Goal: Use online tool/utility: Utilize a website feature to perform a specific function

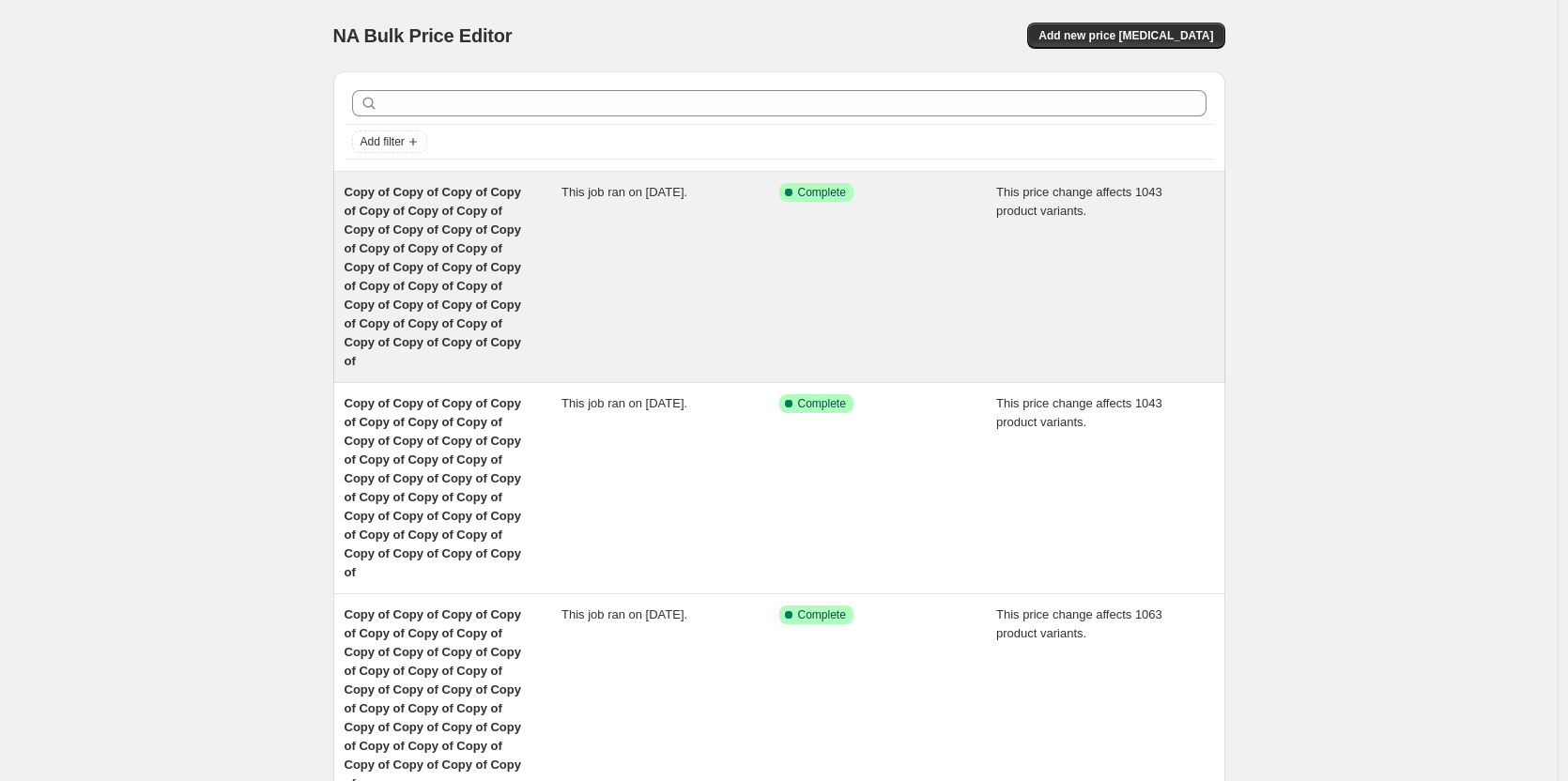
click at [478, 253] on span "Copy of Copy of Copy of Copy of Copy of Copy of Copy of Copy of Copy of Copy of…" at bounding box center [432, 276] width 176 height 183
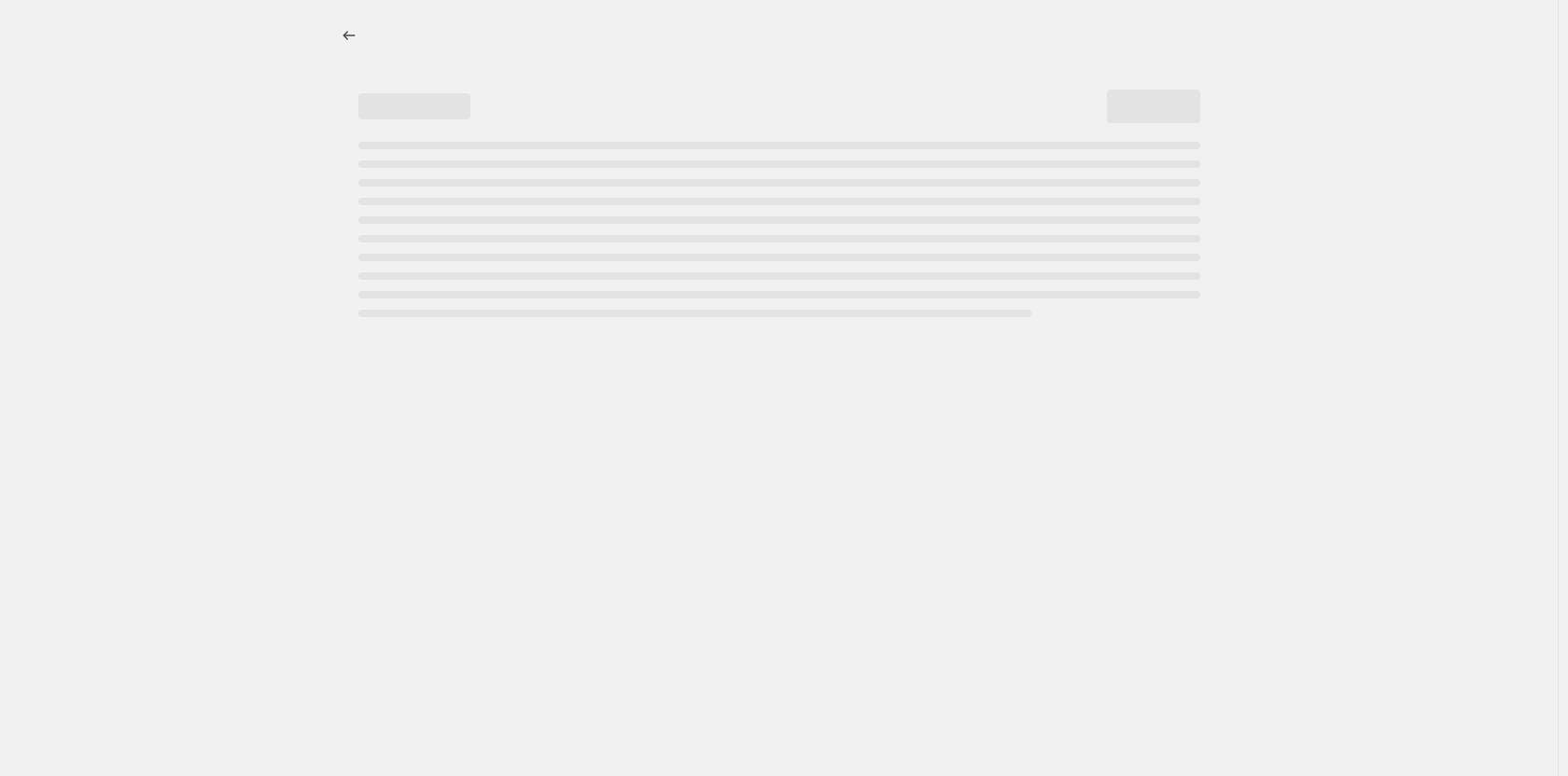
select select "margin"
select select "remove"
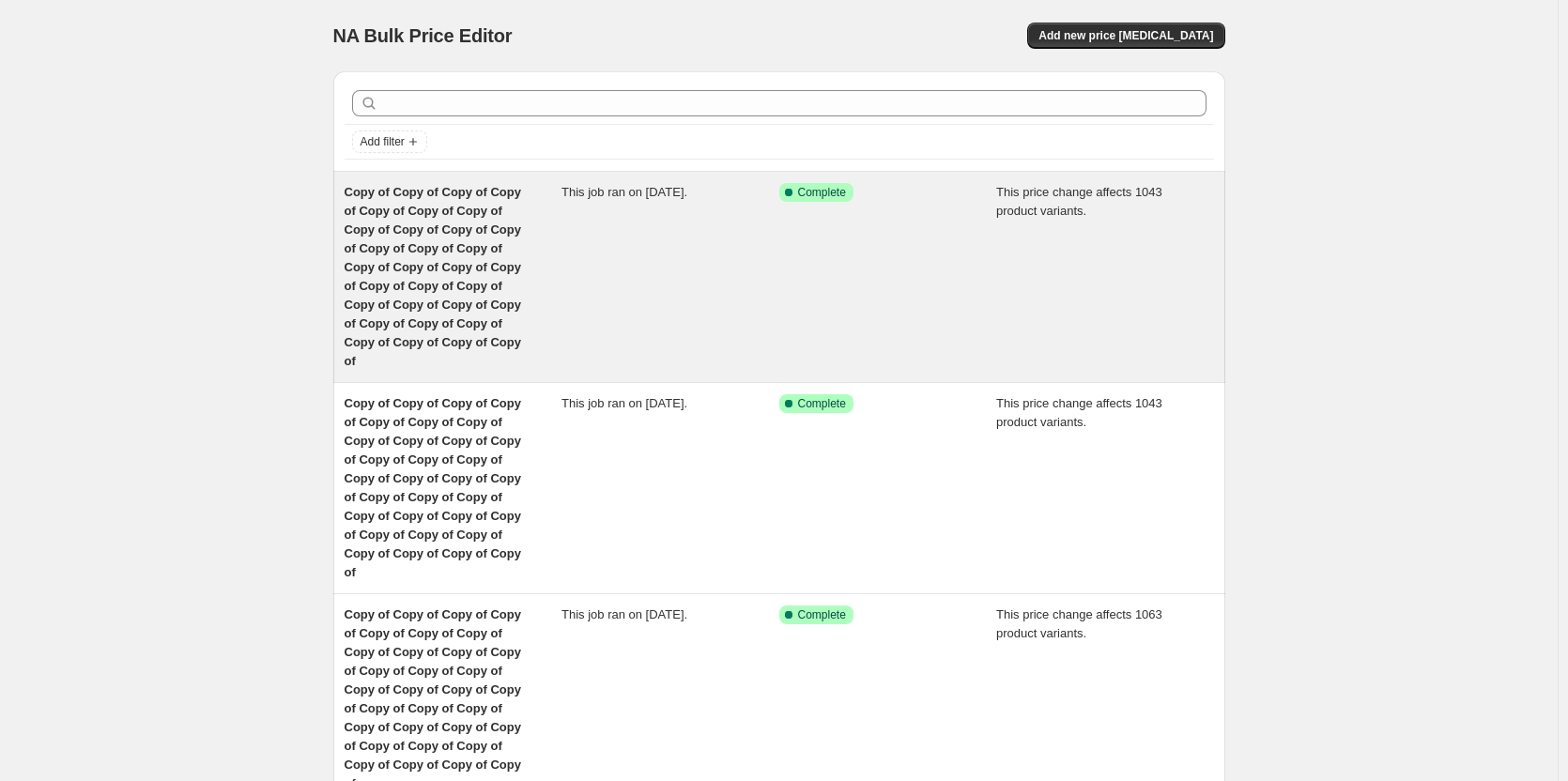
click at [457, 264] on span "Copy of Copy of Copy of Copy of Copy of Copy of Copy of Copy of Copy of Copy of…" at bounding box center [432, 276] width 176 height 183
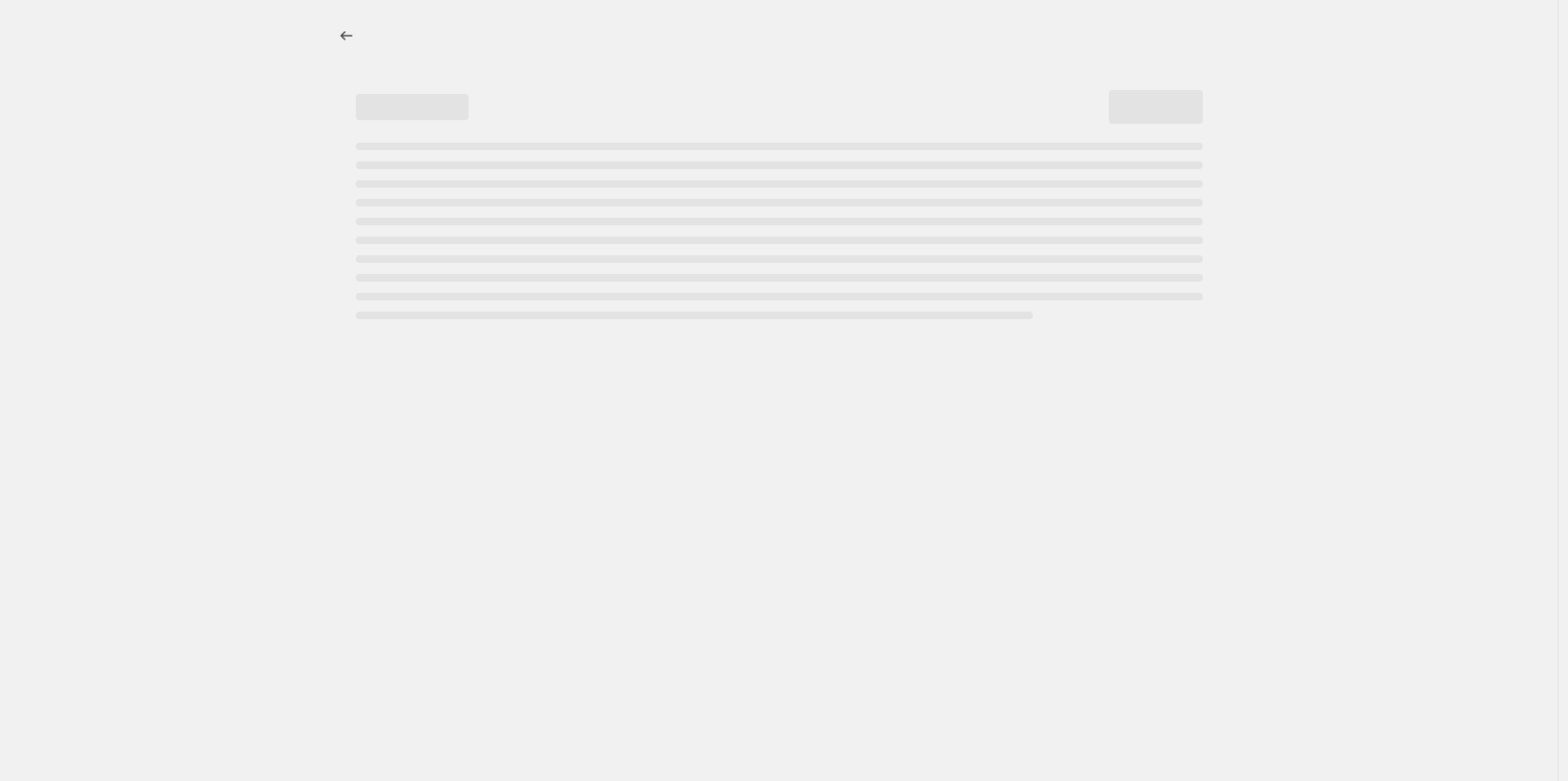
select select "margin"
select select "remove"
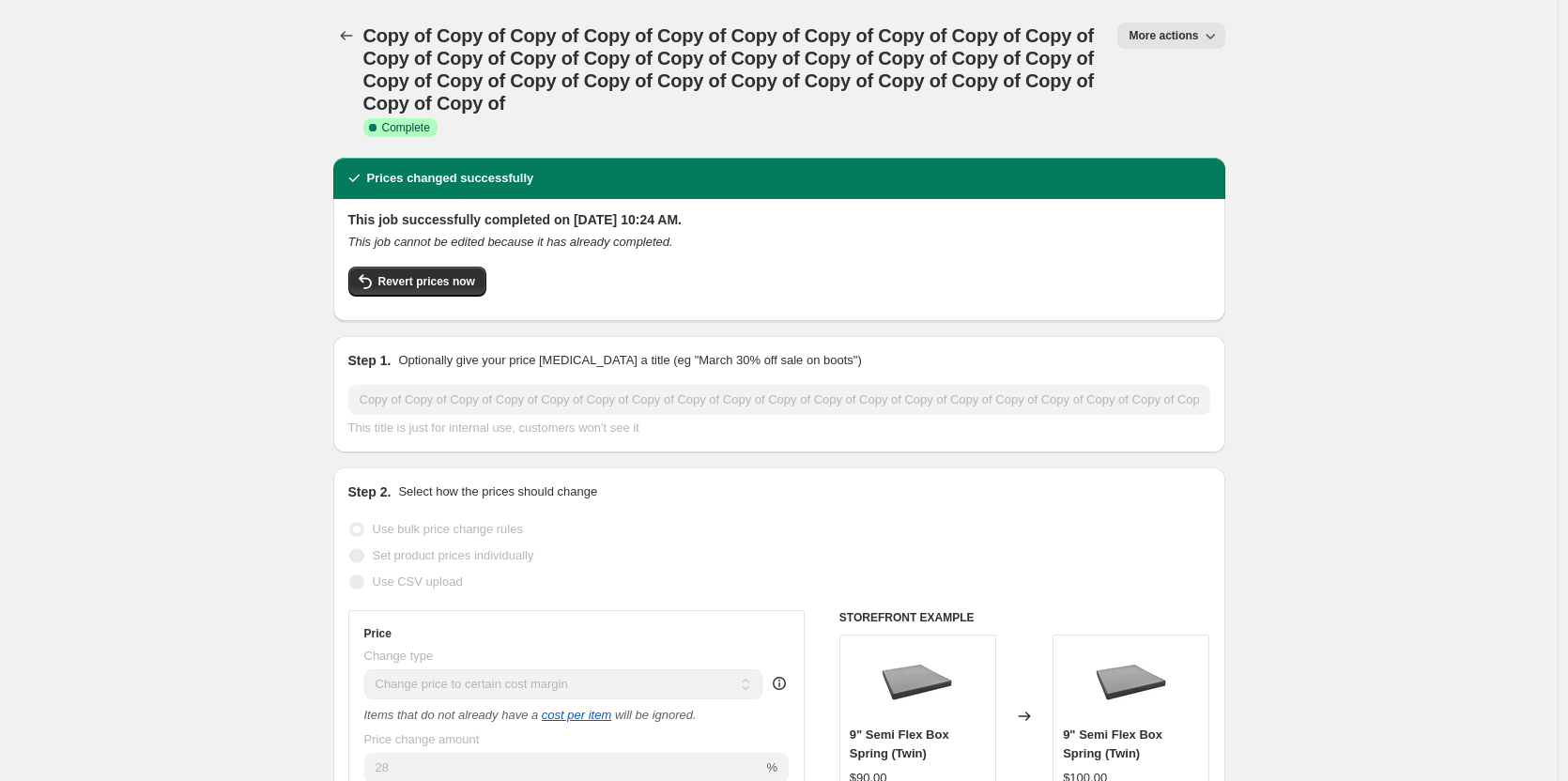
click at [1185, 39] on span "More actions" at bounding box center [1163, 35] width 69 height 15
click at [1180, 115] on span "Copy to new job" at bounding box center [1198, 107] width 124 height 19
select select "margin"
select select "remove"
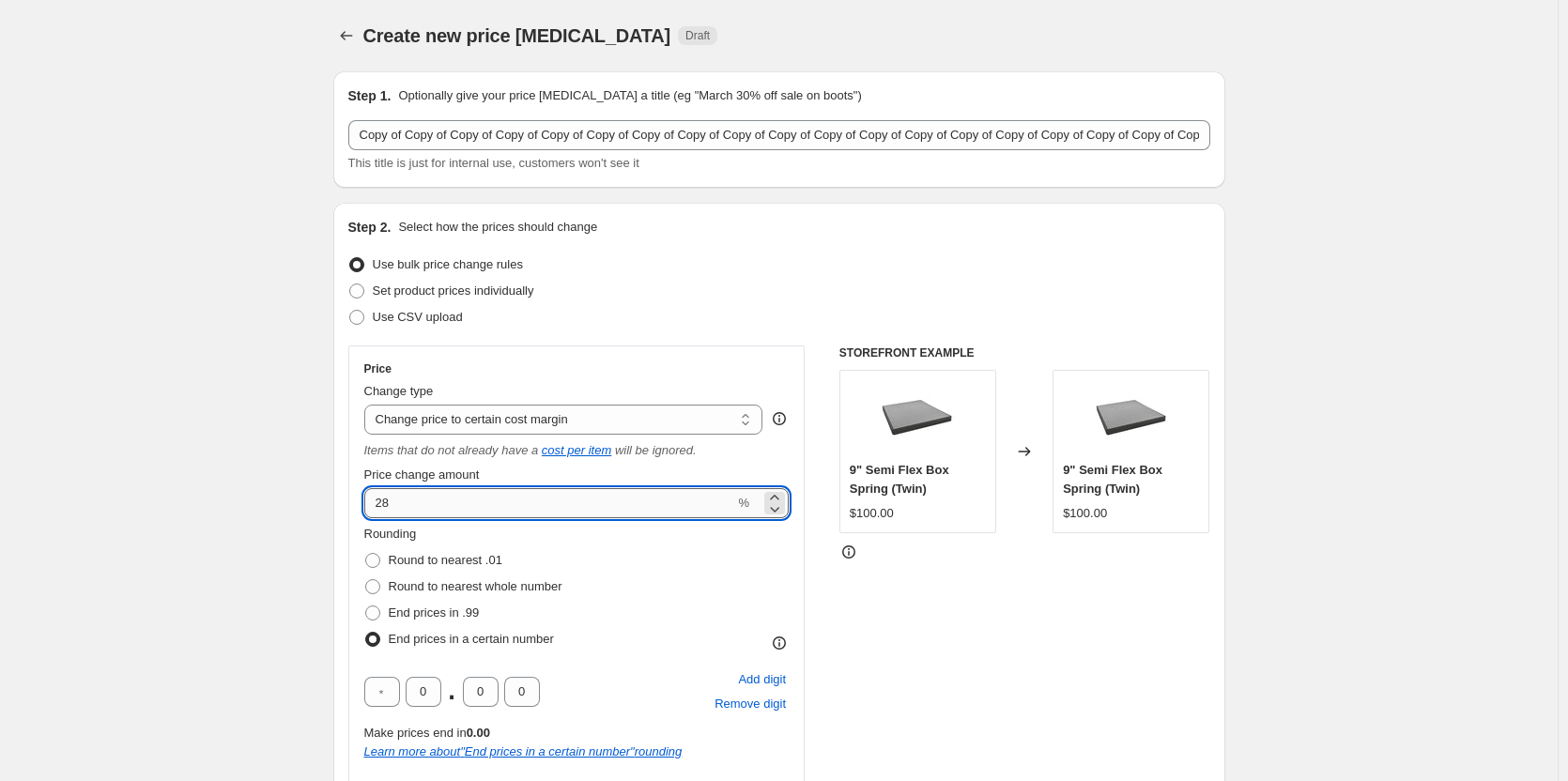
click at [402, 496] on input "28" at bounding box center [549, 503] width 371 height 30
type input "2"
type input "33.33"
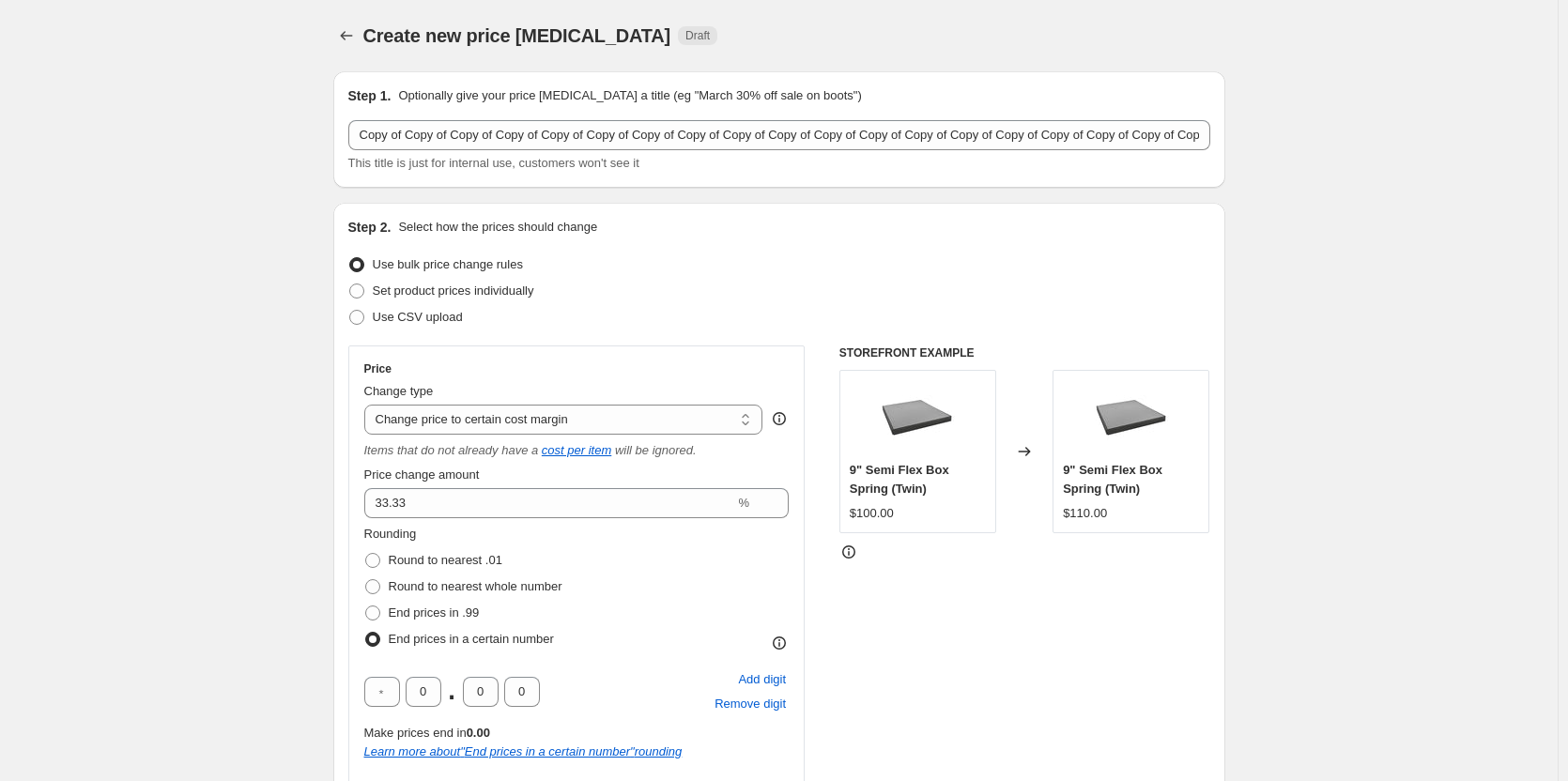
click at [601, 577] on div "Rounding Round to nearest .01 Round to nearest whole number End prices in .99 E…" at bounding box center [576, 588] width 426 height 128
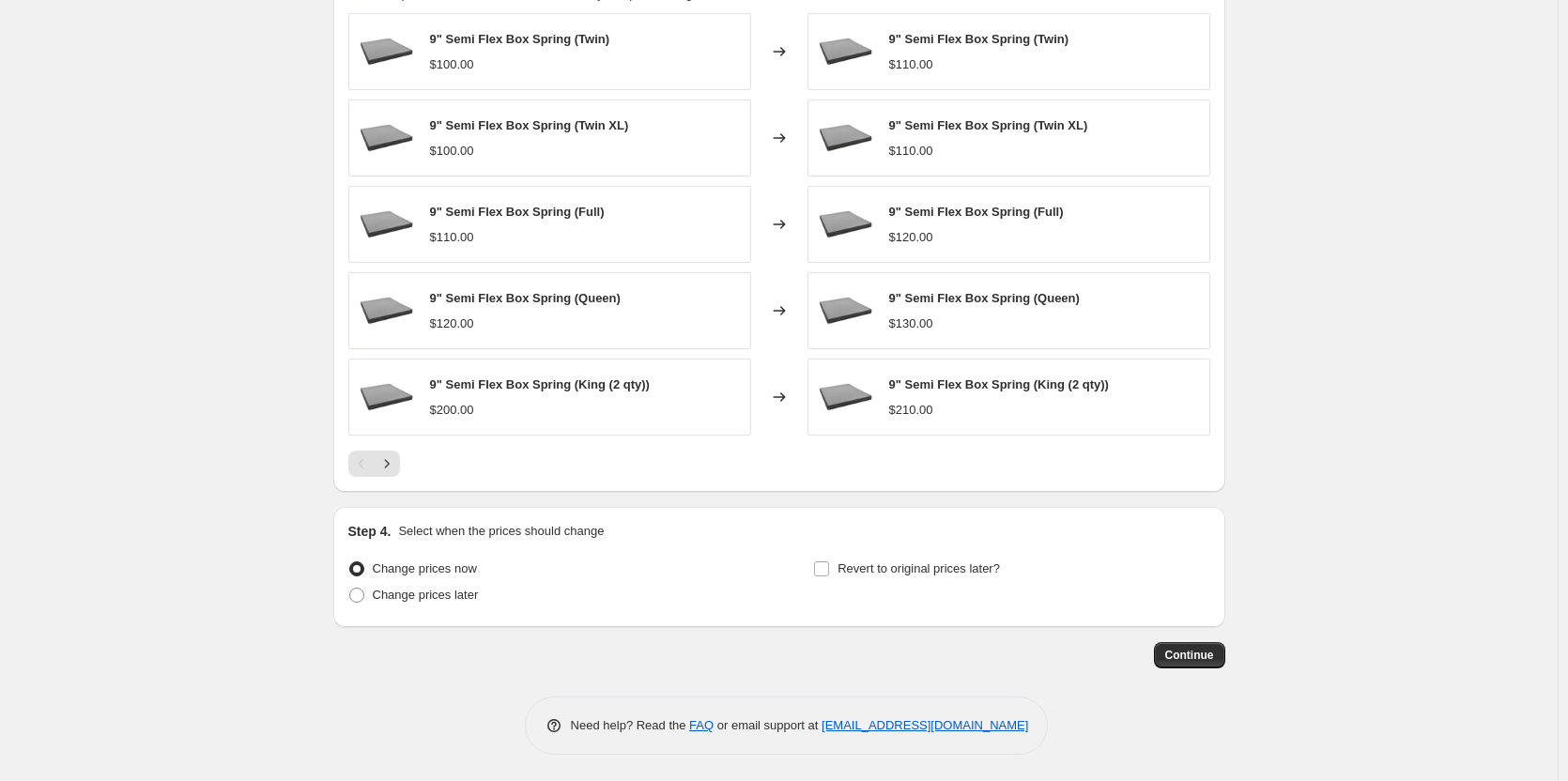
scroll to position [1336, 0]
click at [1182, 663] on button "Continue" at bounding box center [1188, 653] width 71 height 26
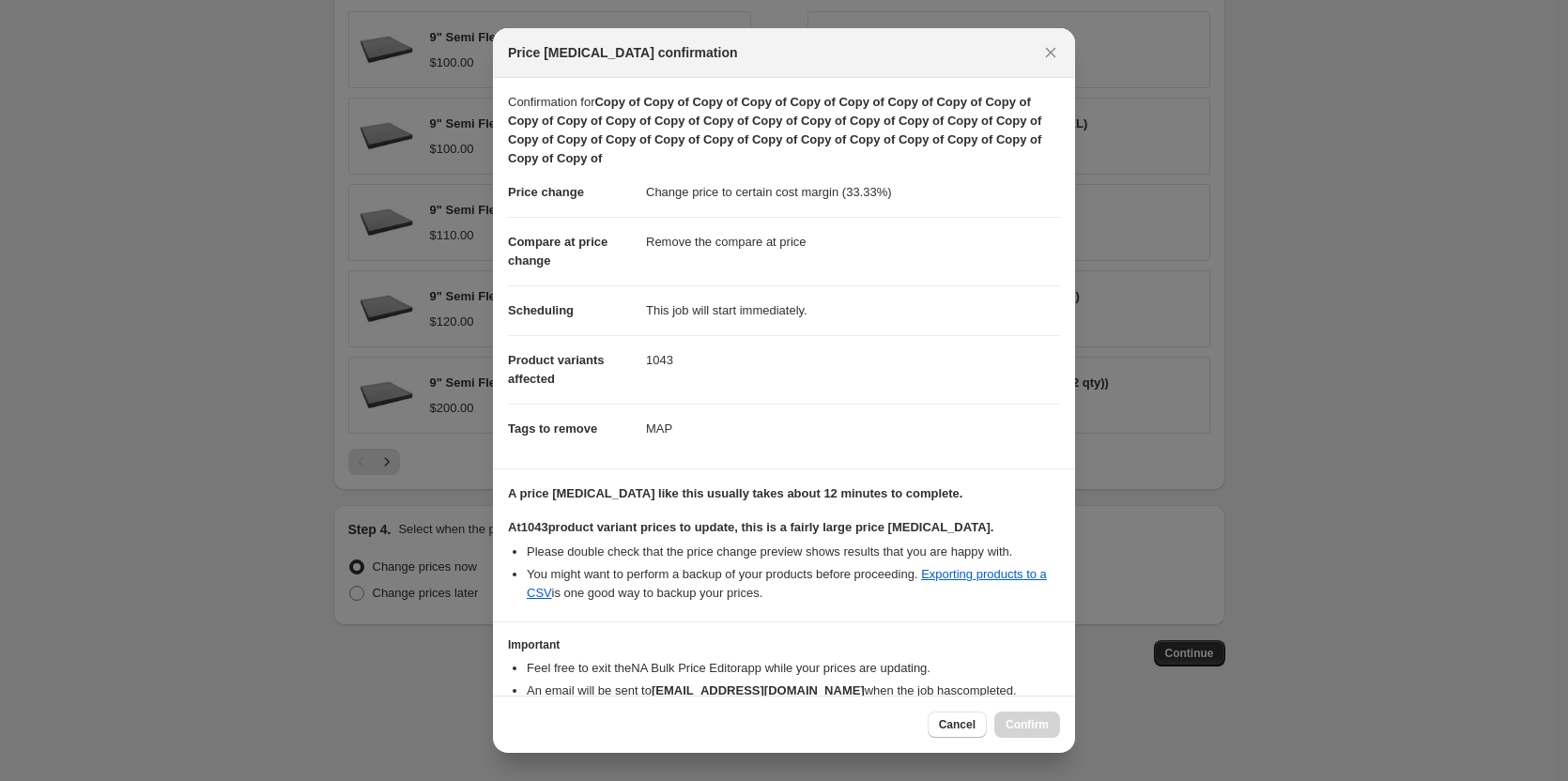
scroll to position [104, 0]
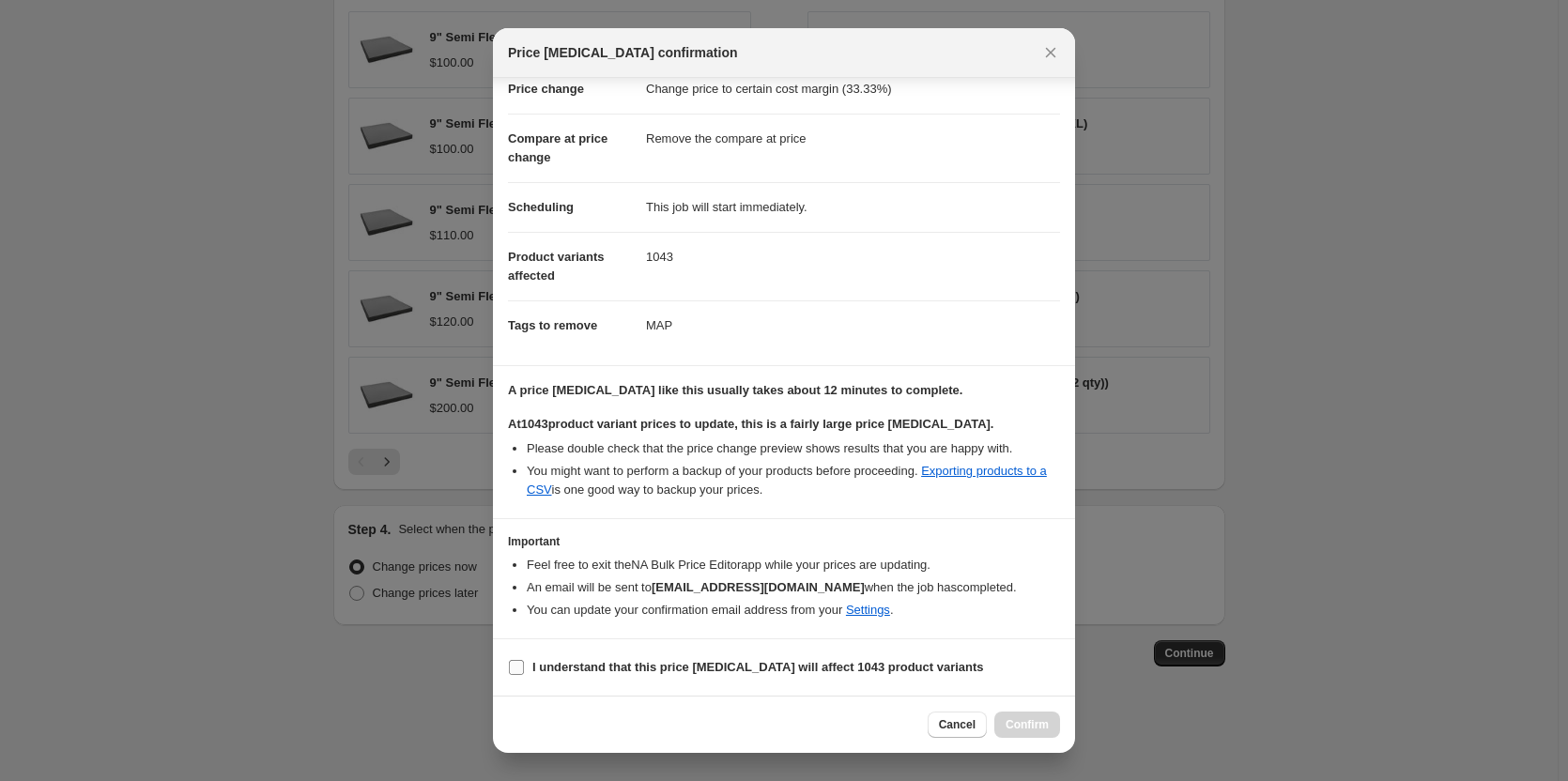
click at [516, 666] on input "I understand that this price [MEDICAL_DATA] will affect 1043 product variants" at bounding box center [515, 667] width 15 height 15
checkbox input "true"
click at [1029, 725] on span "Confirm" at bounding box center [1027, 724] width 43 height 15
type input "Copy of Copy of Copy of Copy of Copy of Copy of Copy of Copy of Copy of Copy of…"
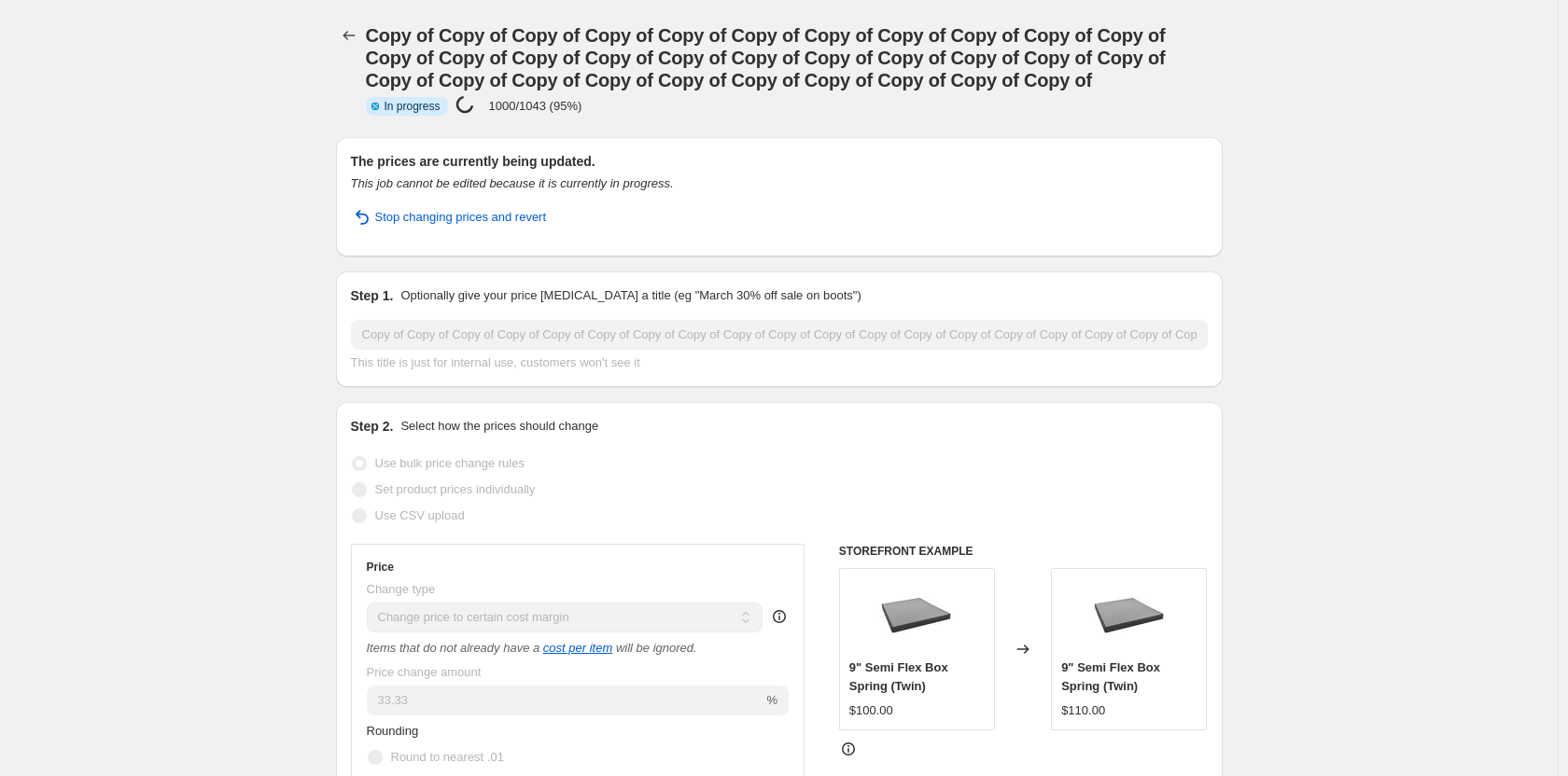
select select "margin"
select select "remove"
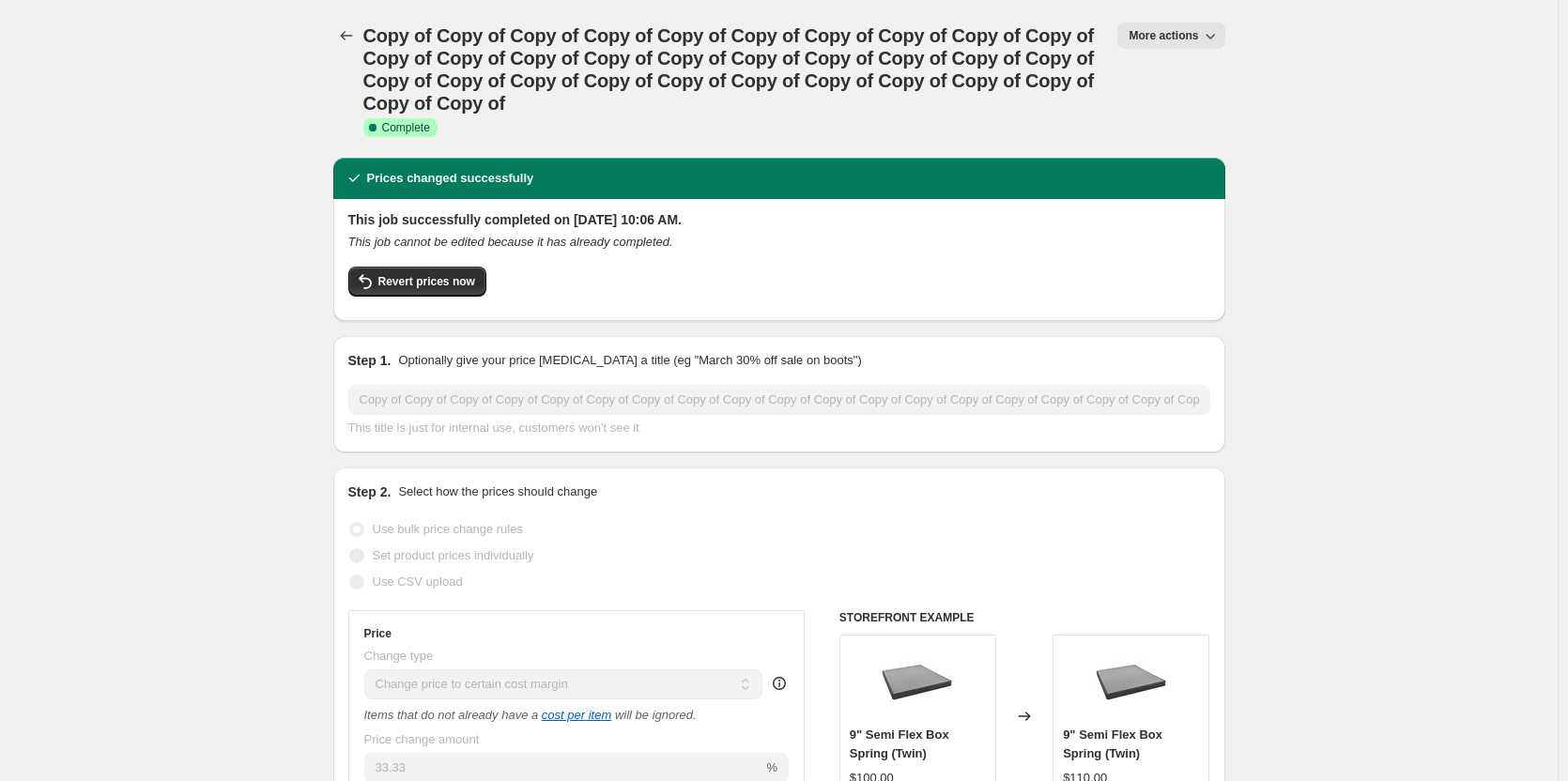
drag, startPoint x: 167, startPoint y: 137, endPoint x: 1, endPoint y: 5, distance: 212.1
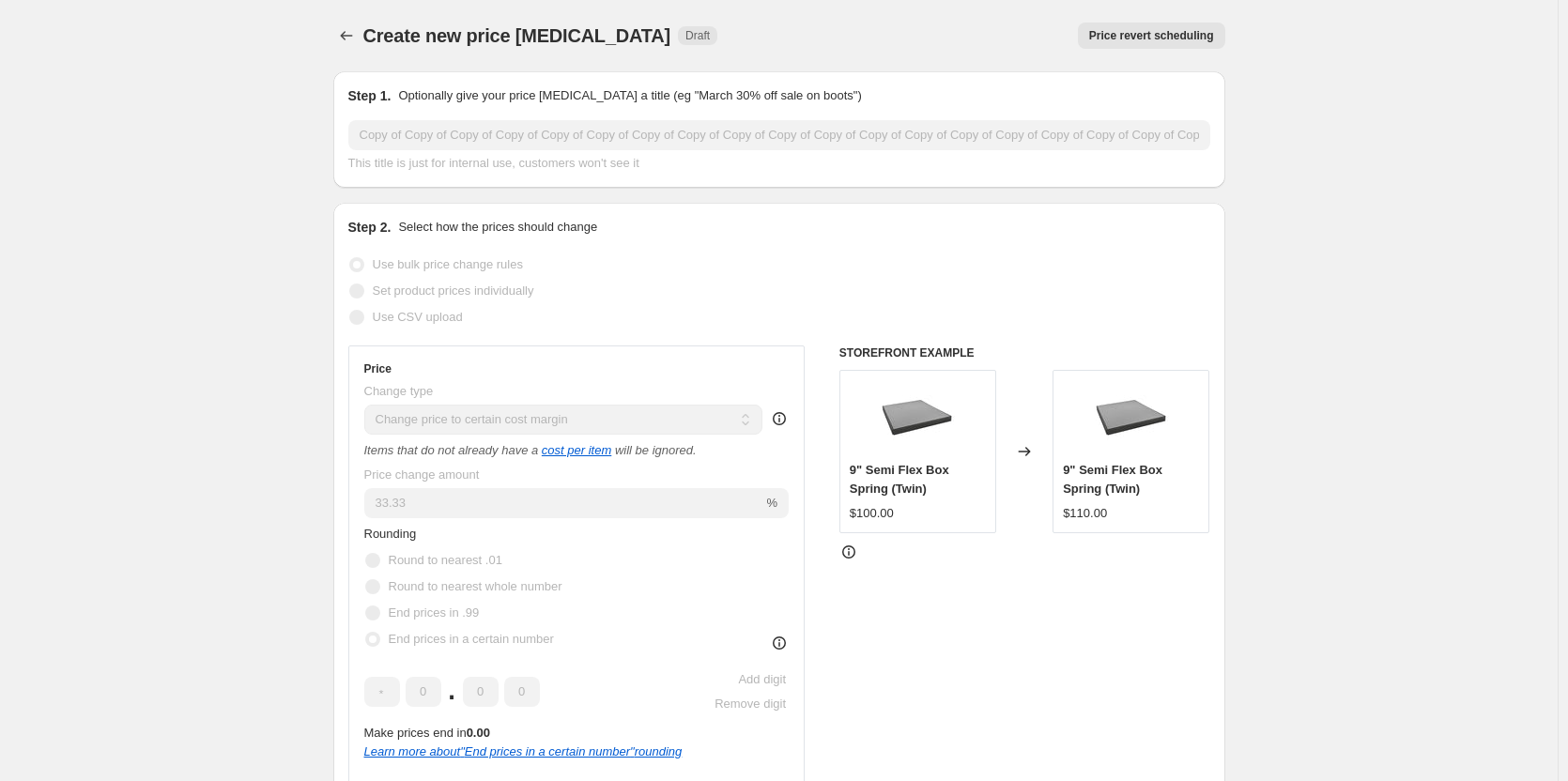
drag, startPoint x: 174, startPoint y: 214, endPoint x: 174, endPoint y: 200, distance: 14.0
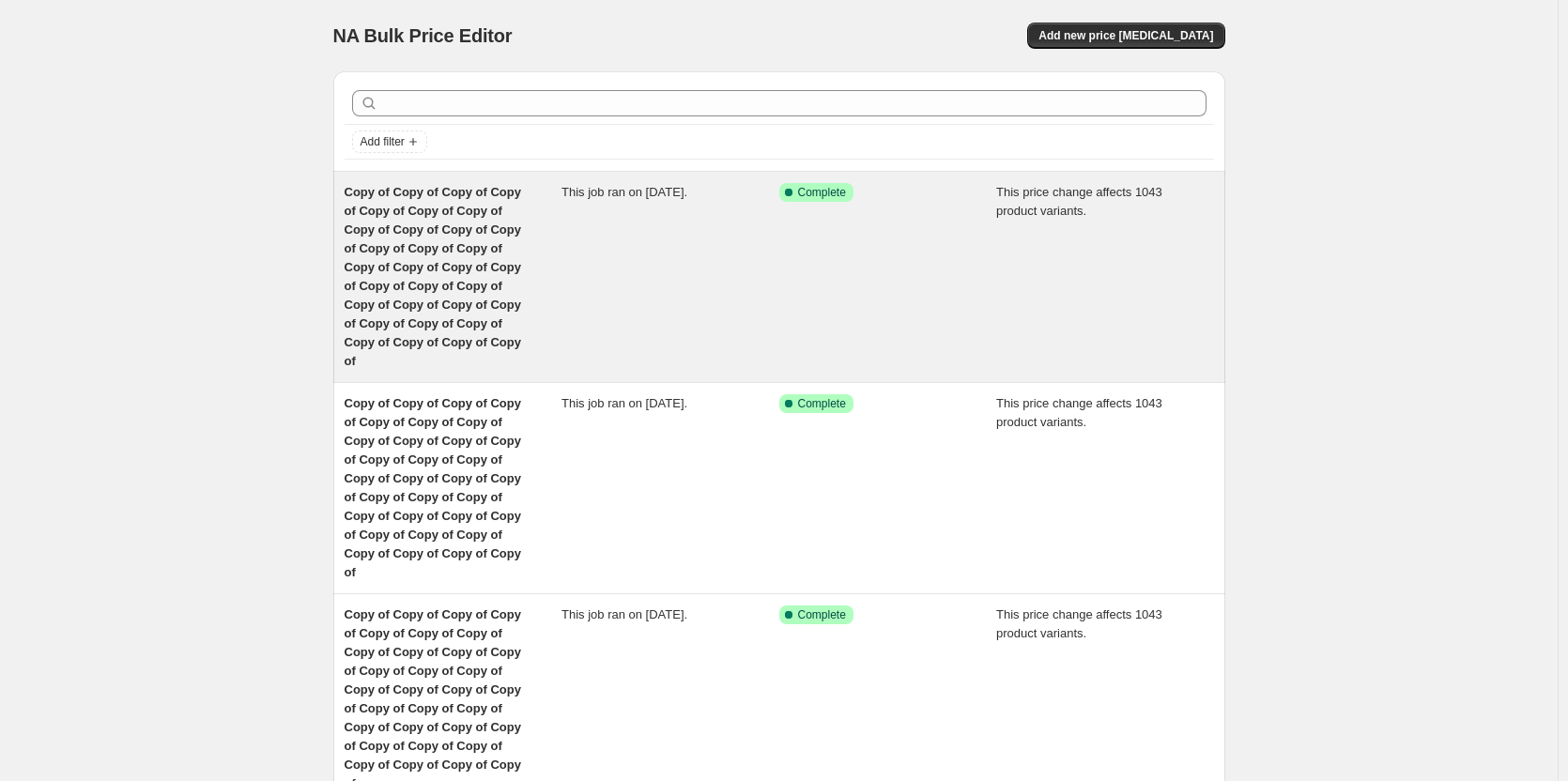
click at [389, 229] on span "Copy of Copy of Copy of Copy of Copy of Copy of Copy of Copy of Copy of Copy of…" at bounding box center [432, 276] width 176 height 183
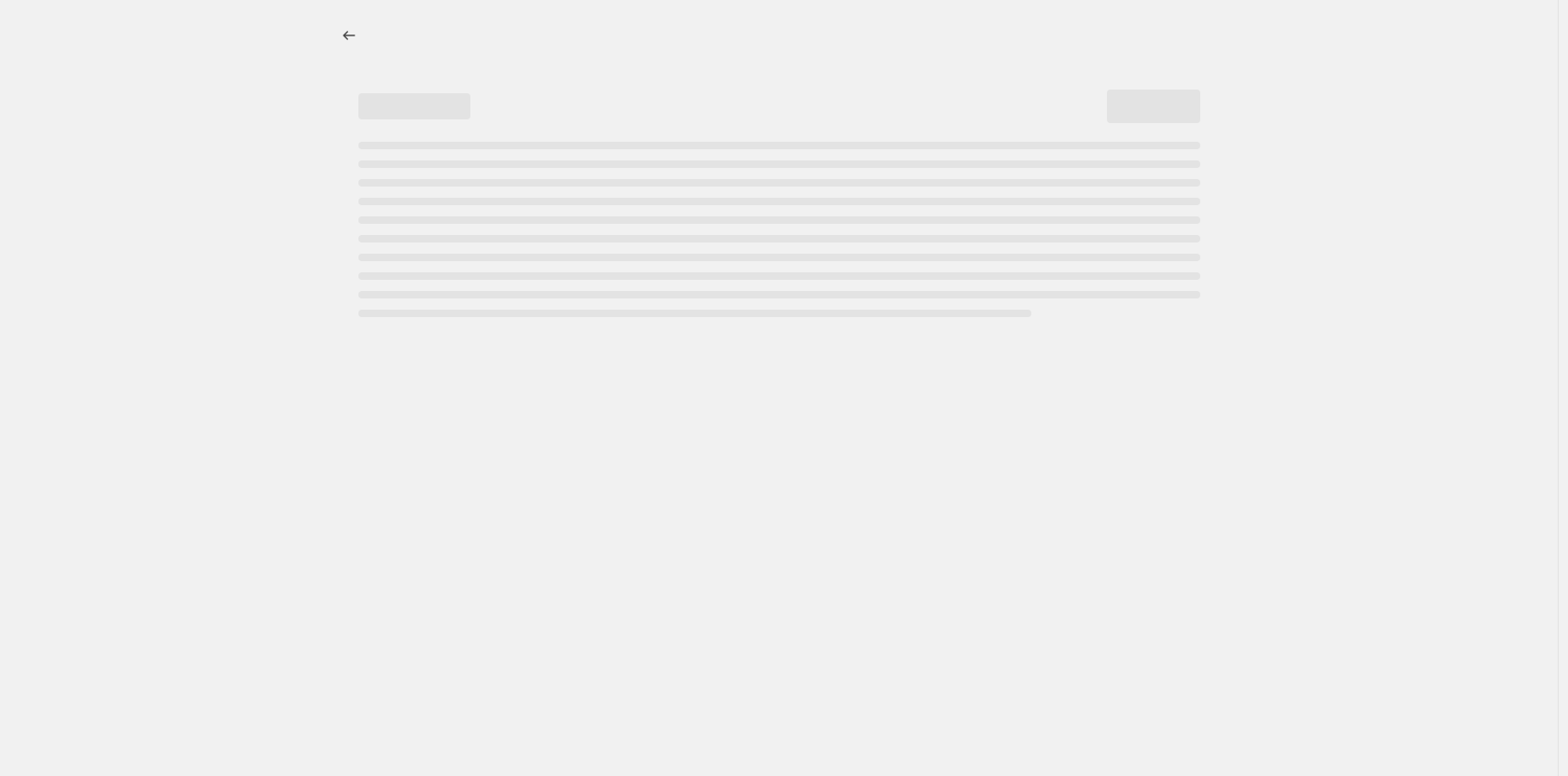
select select "margin"
select select "remove"
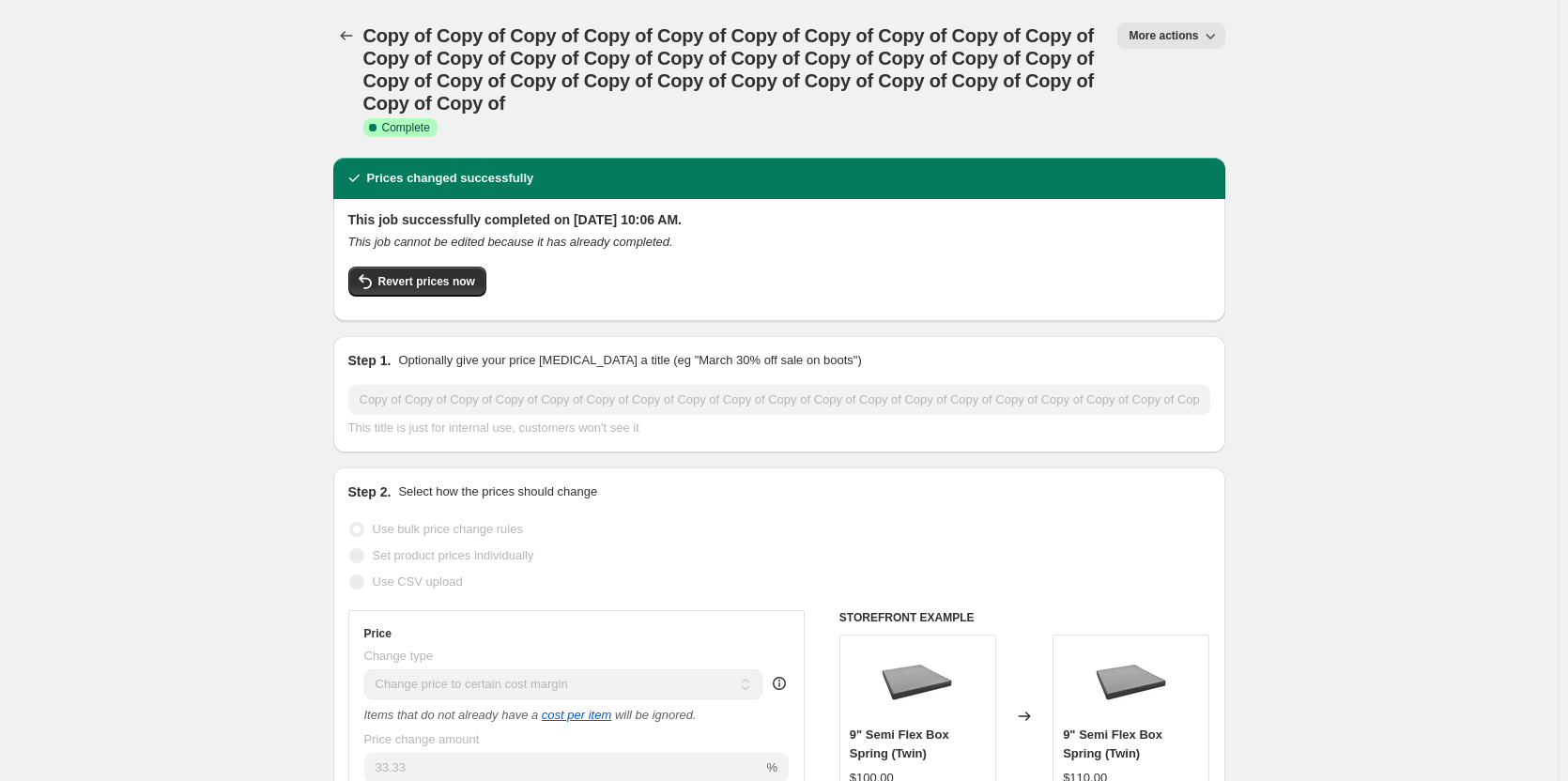
click at [1191, 45] on button "More actions" at bounding box center [1170, 35] width 107 height 26
click at [1195, 111] on span "Copy to new job" at bounding box center [1180, 107] width 87 height 14
select select "margin"
select select "remove"
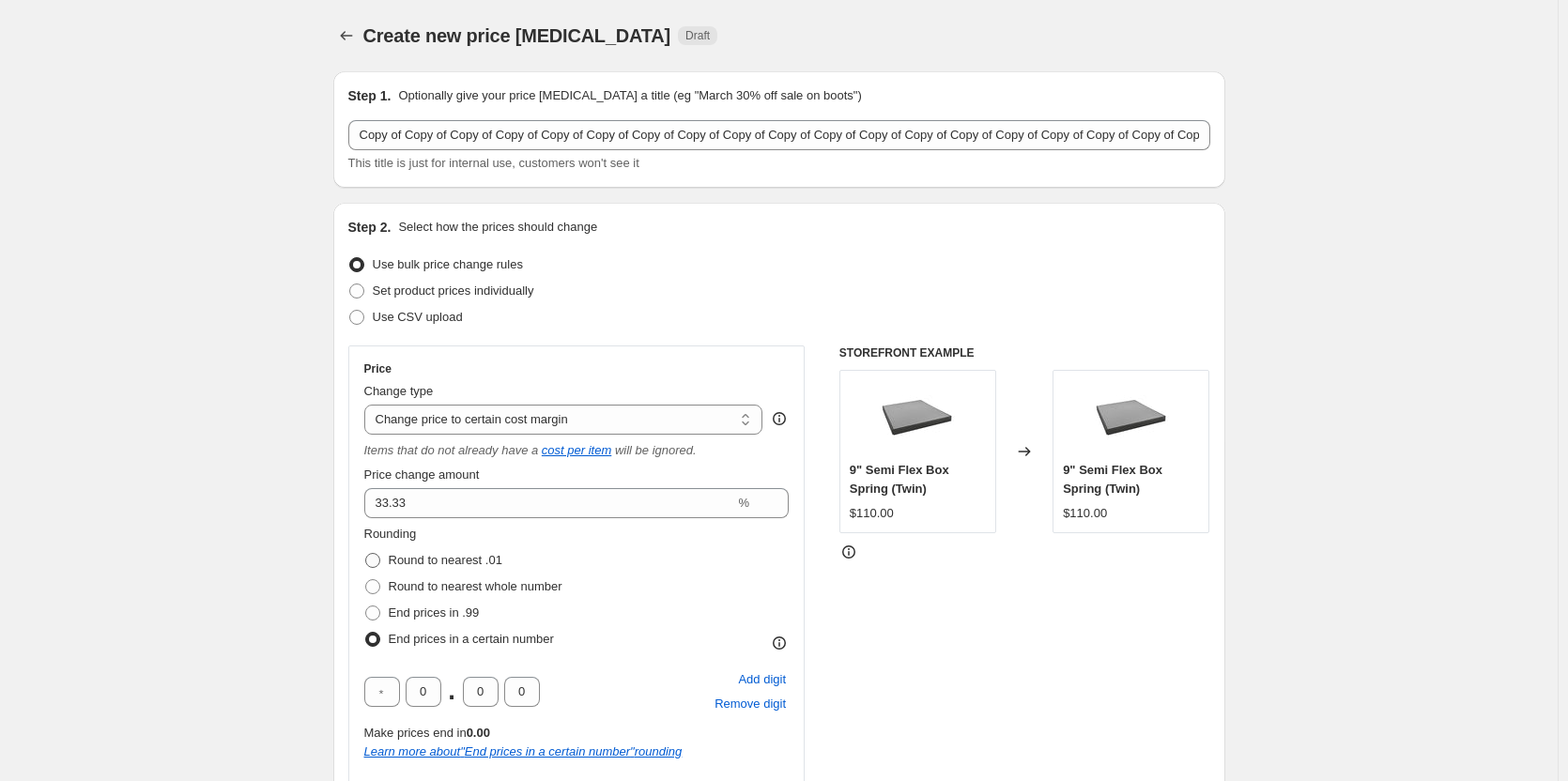
click at [379, 562] on span at bounding box center [372, 560] width 15 height 15
click at [366, 554] on input "Round to nearest .01" at bounding box center [365, 553] width 1 height 1
radio input "true"
click at [1014, 658] on div "STOREFRONT EXAMPLE 9" Semi Flex Box Spring (Twin) $110.00 Changed to 9" Semi Fl…" at bounding box center [1024, 587] width 371 height 484
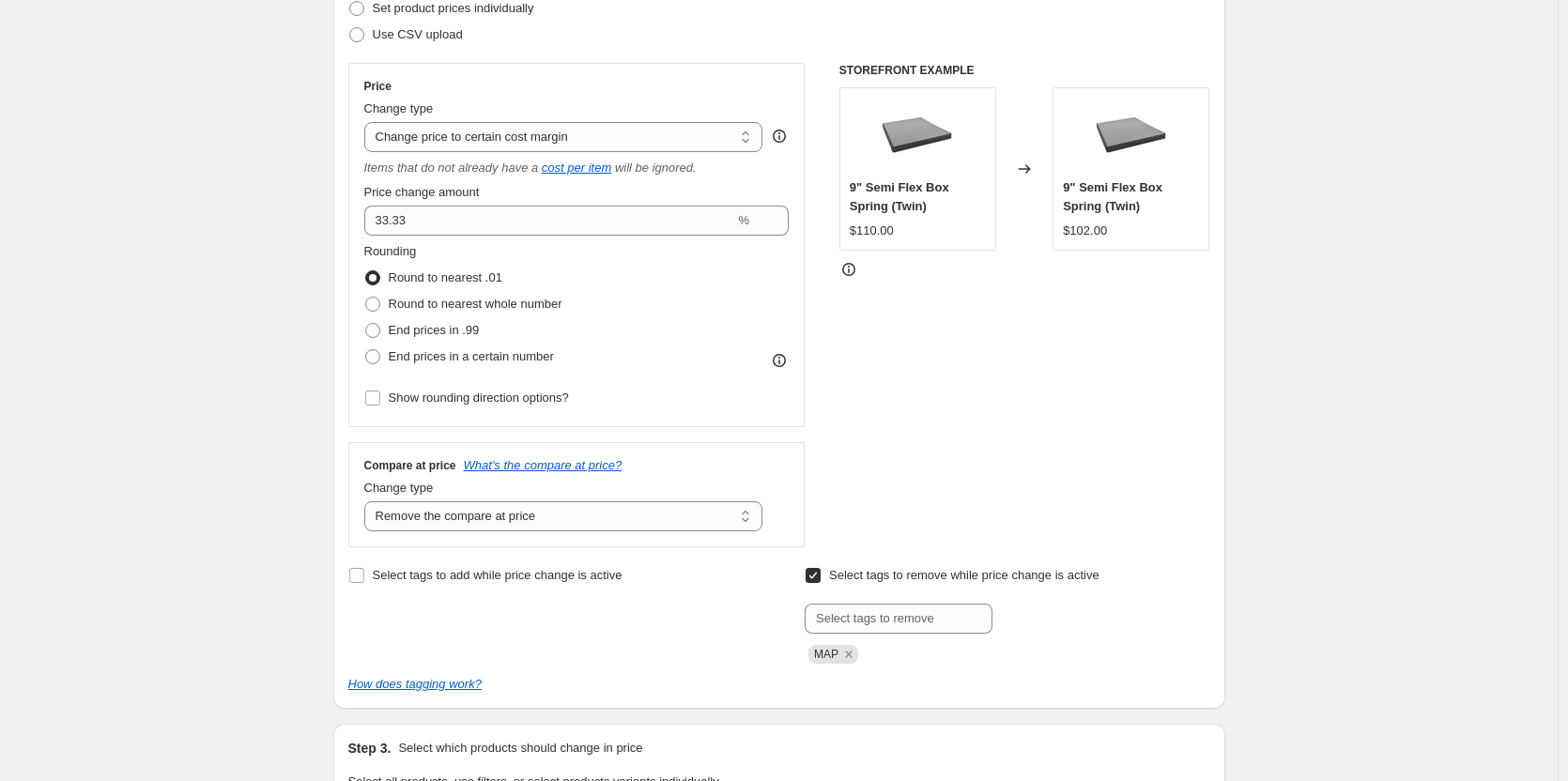
scroll to position [313, 0]
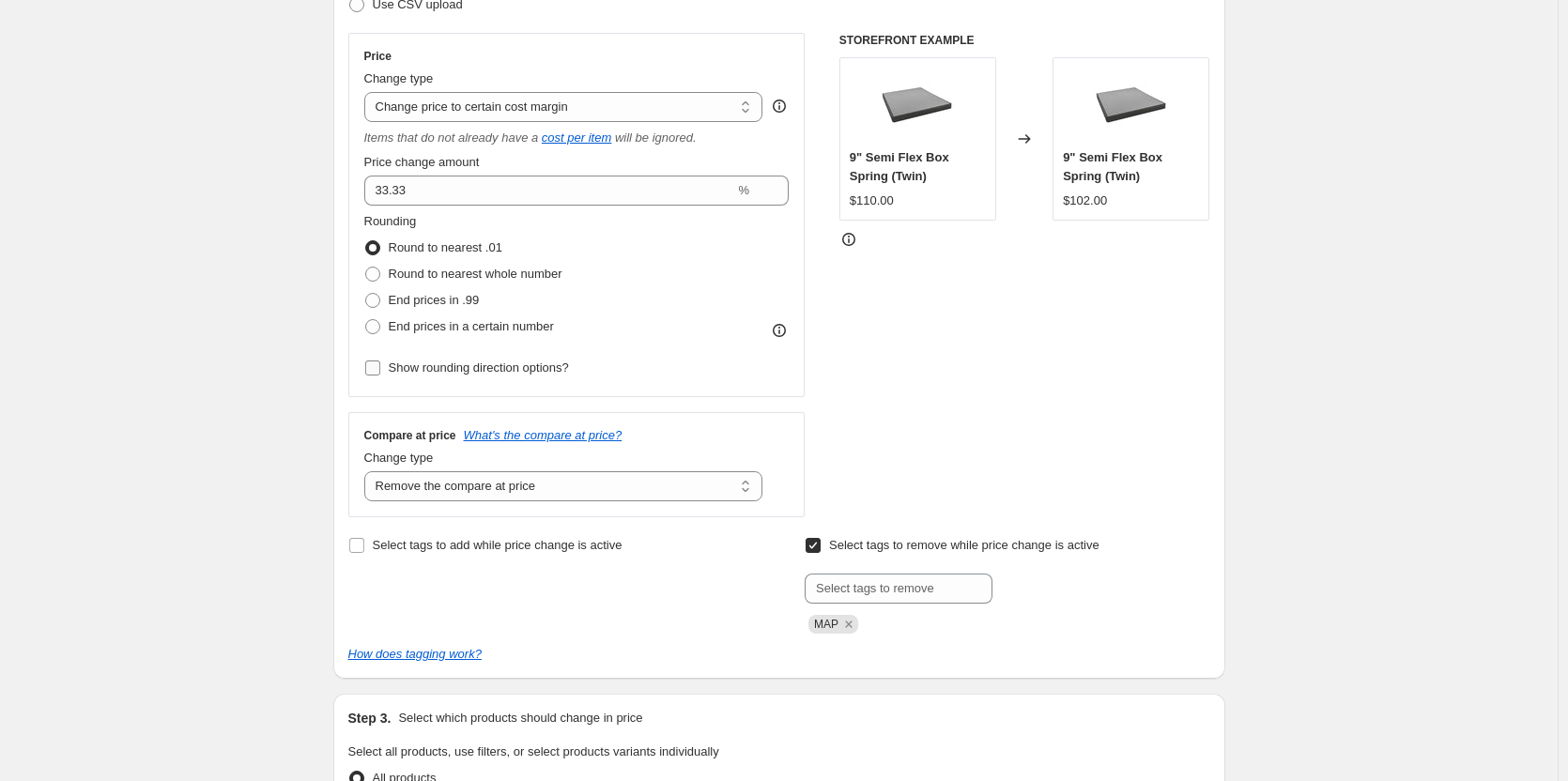
click at [378, 369] on input "Show rounding direction options?" at bounding box center [372, 368] width 15 height 15
checkbox input "true"
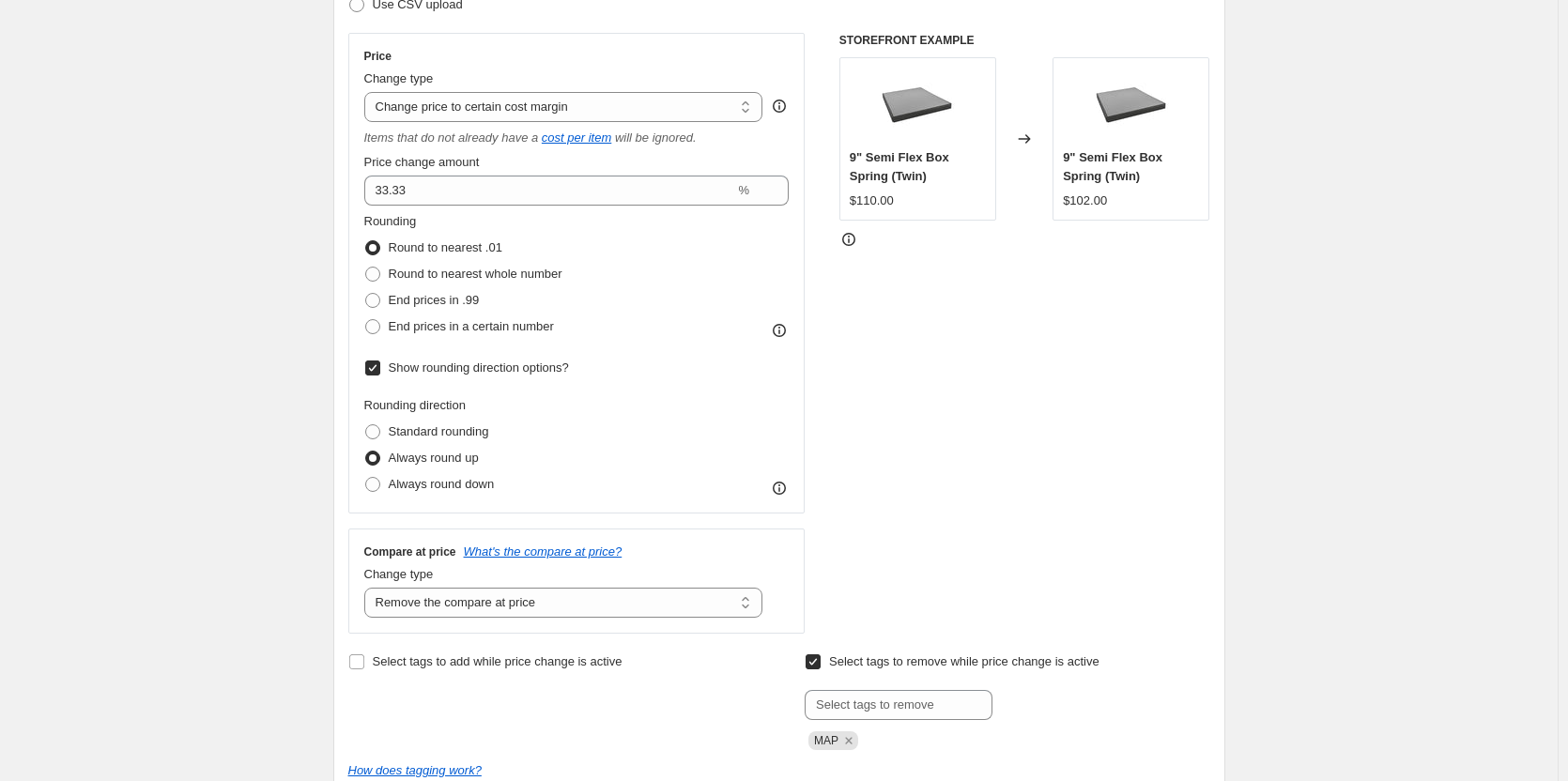
click at [664, 416] on div "Rounding direction Standard rounding Always round up Always round down" at bounding box center [576, 447] width 426 height 102
click at [928, 423] on div "STOREFRONT EXAMPLE 9" Semi Flex Box Spring (Twin) $110.00 Changed to 9" Semi Fl…" at bounding box center [1024, 334] width 371 height 601
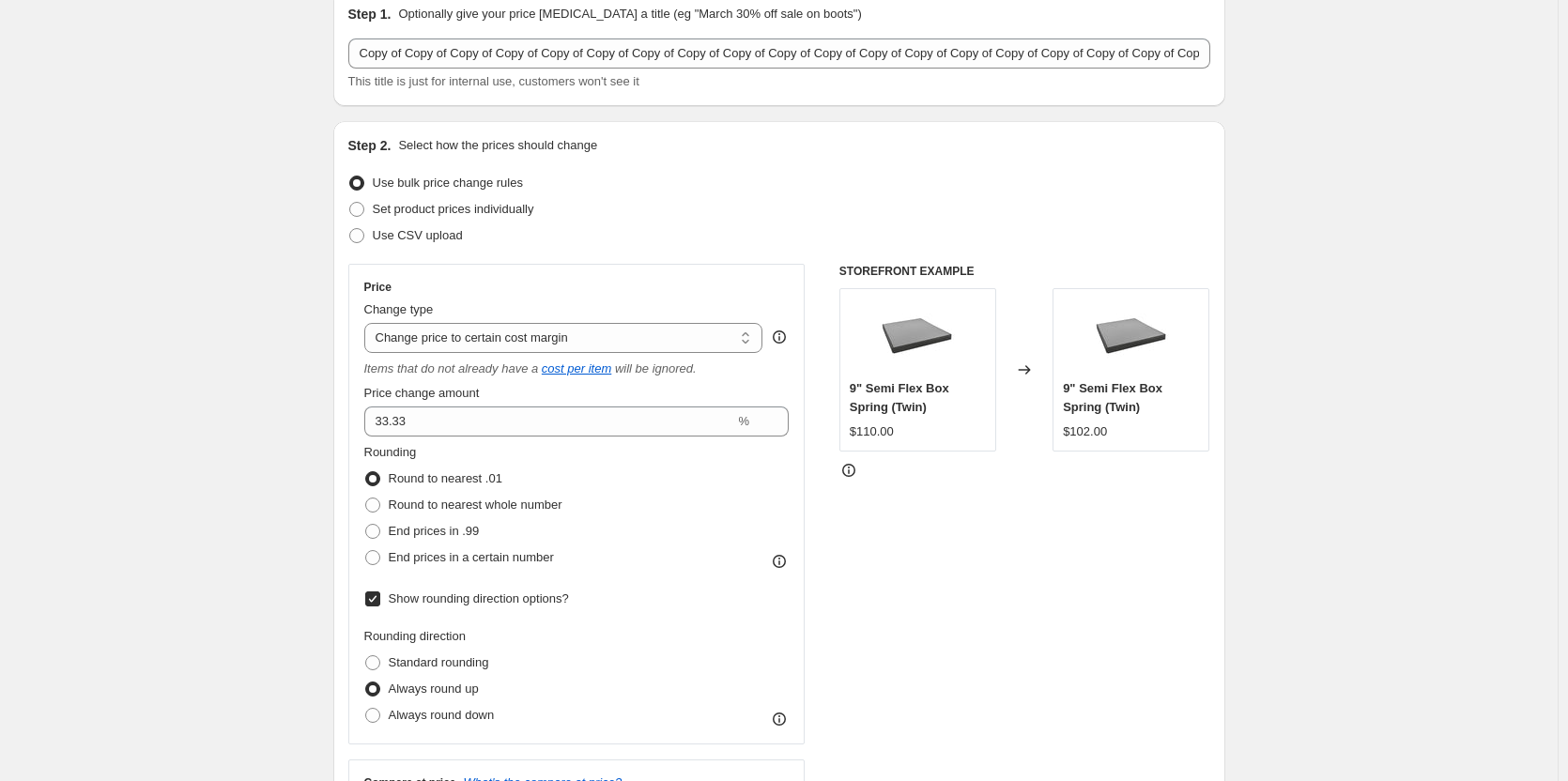
scroll to position [0, 0]
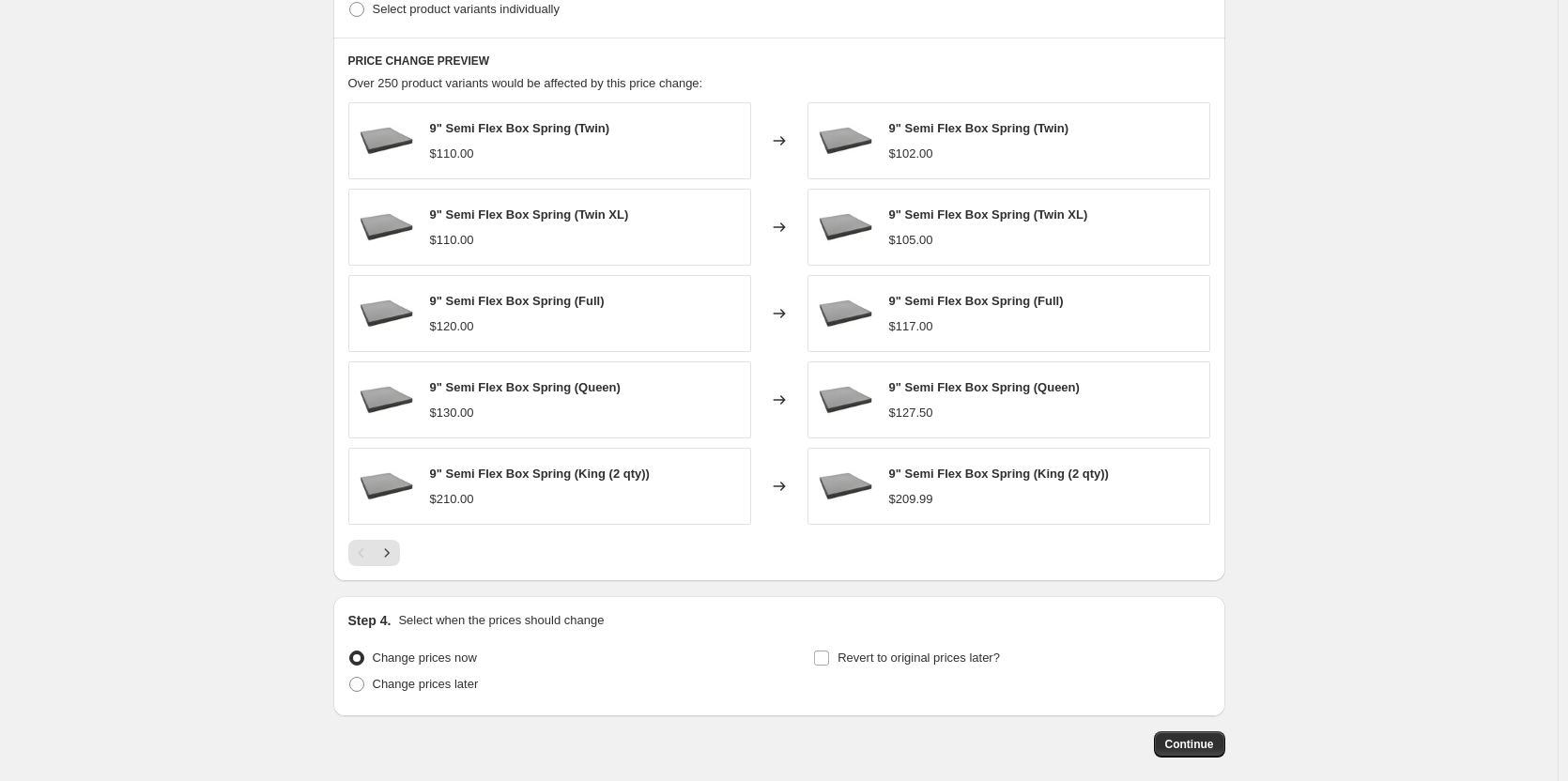
scroll to position [1343, 0]
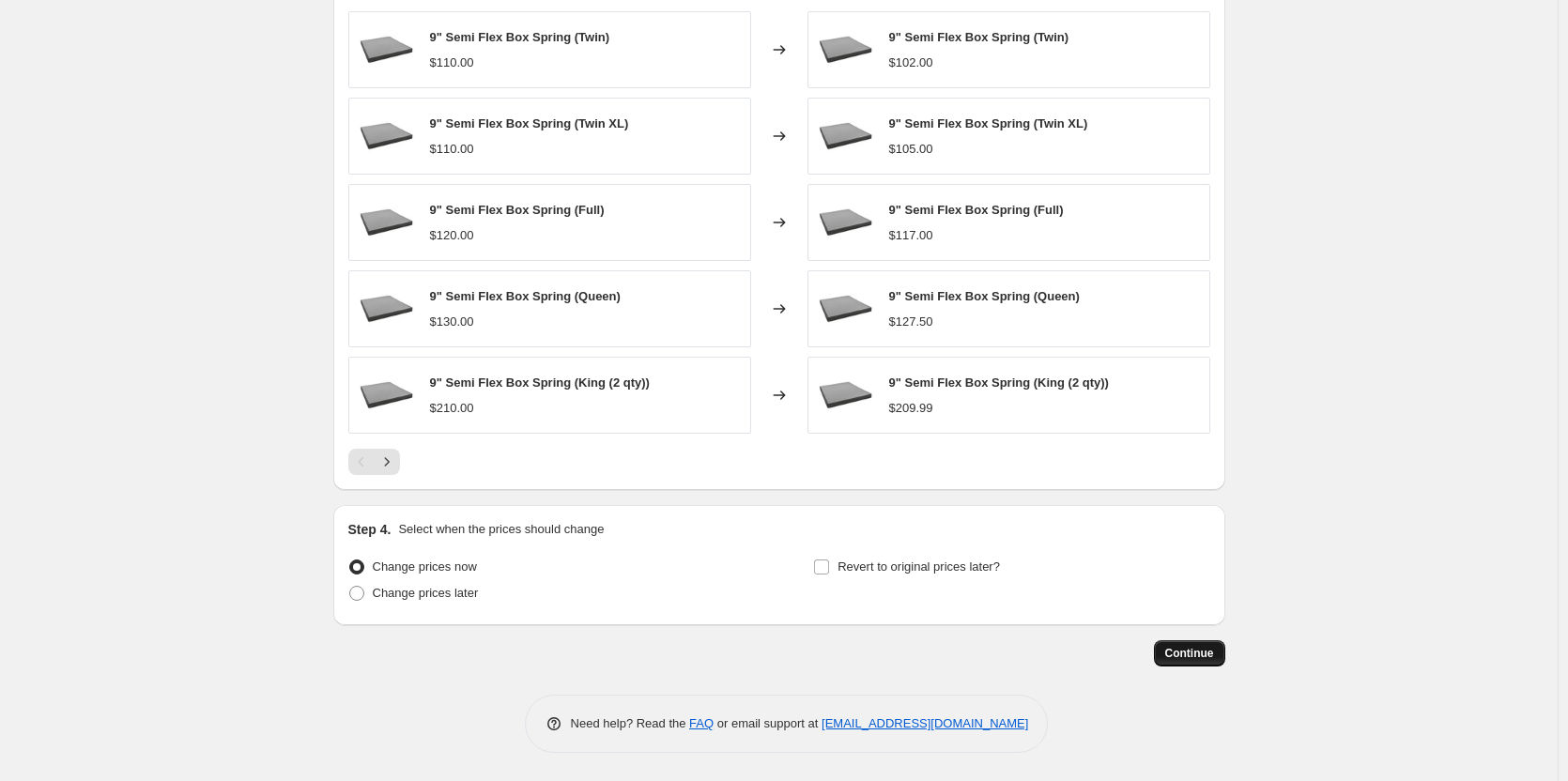
click at [1167, 648] on button "Continue" at bounding box center [1188, 653] width 71 height 26
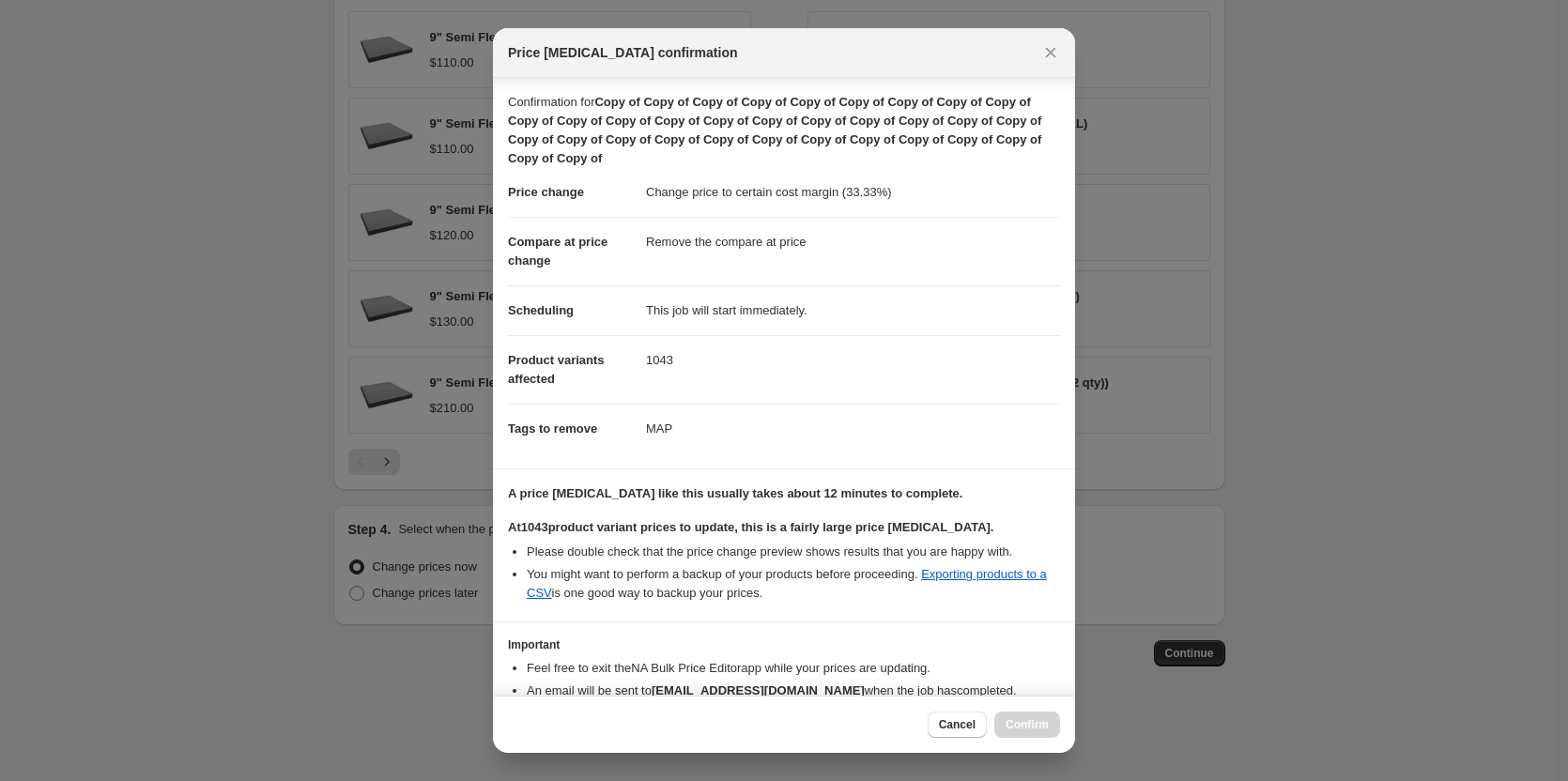
scroll to position [104, 0]
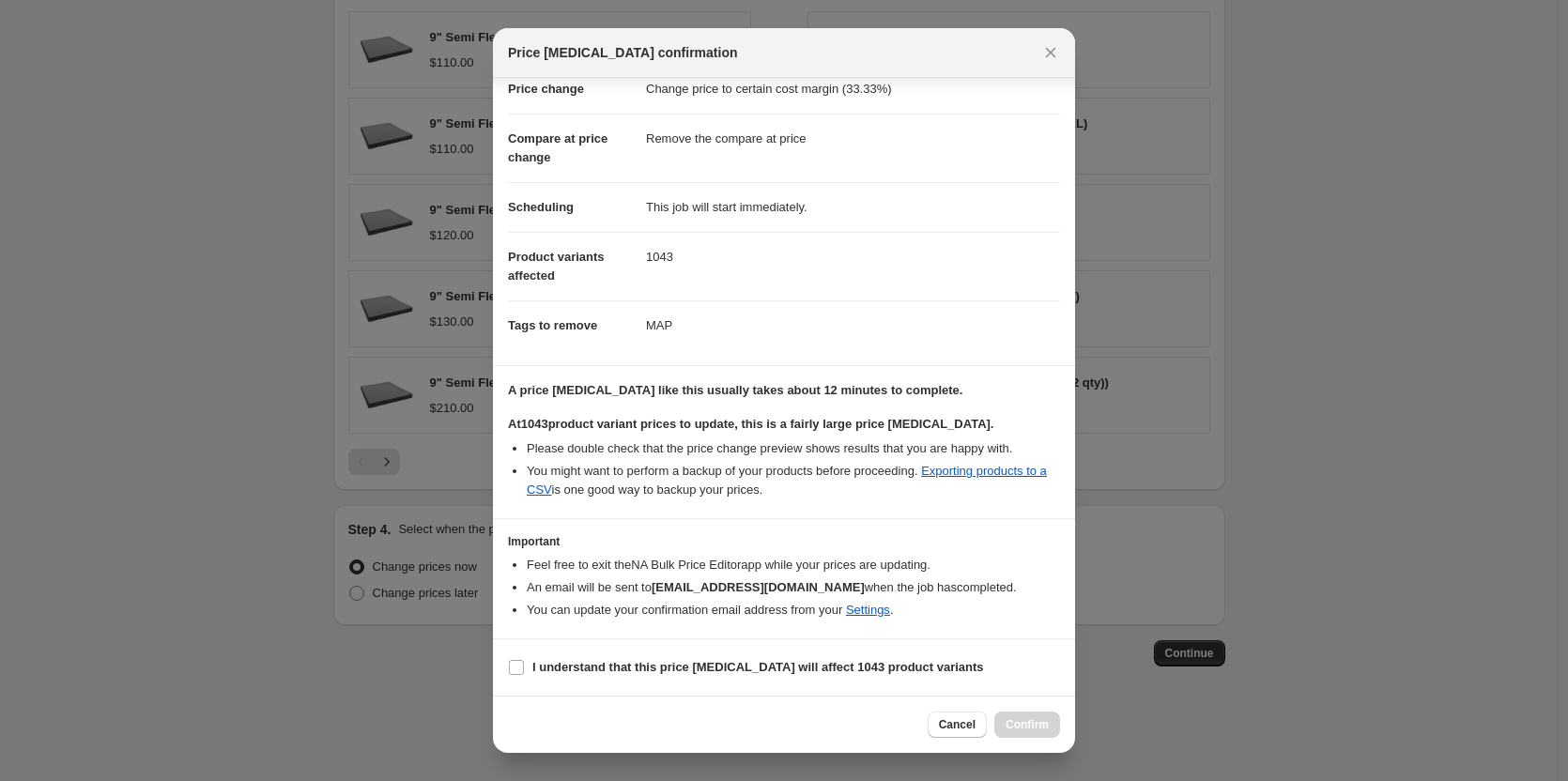
drag, startPoint x: 516, startPoint y: 669, endPoint x: 595, endPoint y: 718, distance: 93.0
click at [516, 671] on input "I understand that this price [MEDICAL_DATA] will affect 1043 product variants" at bounding box center [515, 667] width 15 height 15
checkbox input "true"
click at [1032, 720] on span "Confirm" at bounding box center [1027, 724] width 43 height 15
type input "Copy of Copy of Copy of Copy of Copy of Copy of Copy of Copy of Copy of Copy of…"
